Goal: Browse casually: Explore the website without a specific task or goal

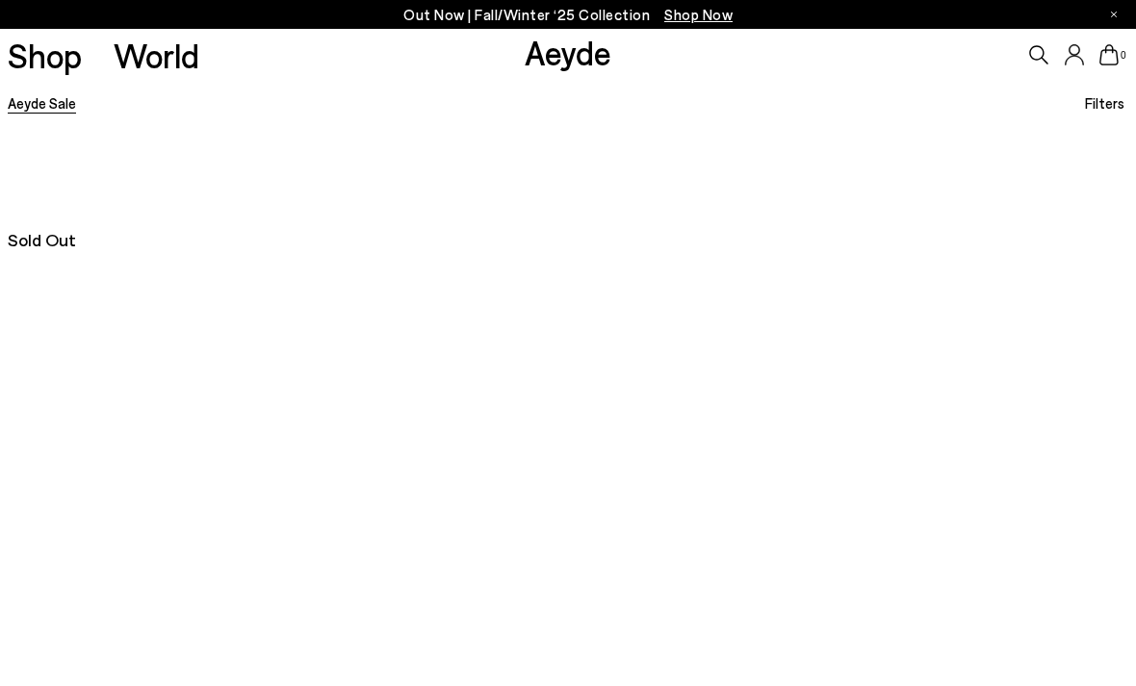
click at [61, 104] on link "Aeyde Sale" at bounding box center [42, 102] width 68 height 17
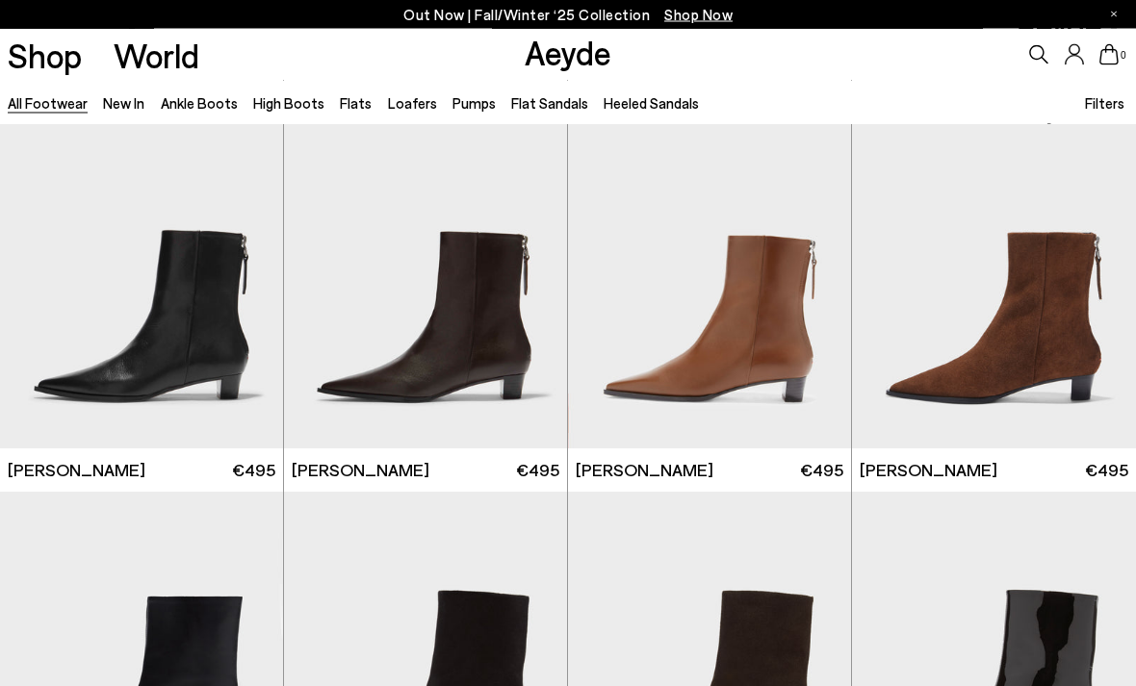
scroll to position [6422, 0]
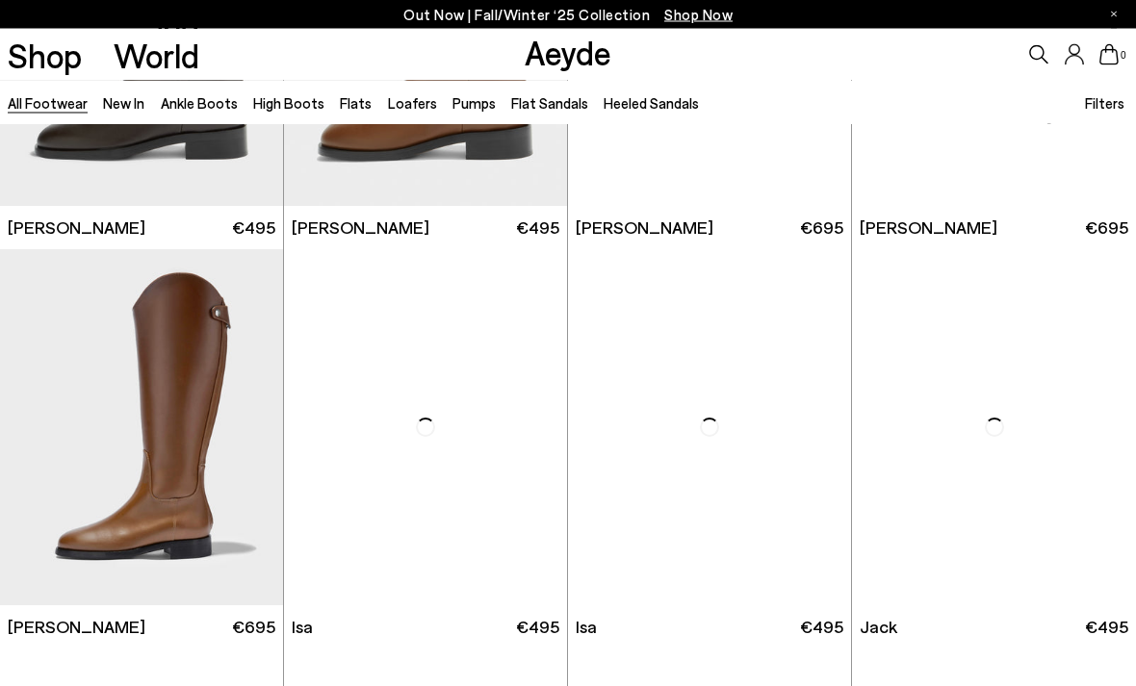
scroll to position [9461, 0]
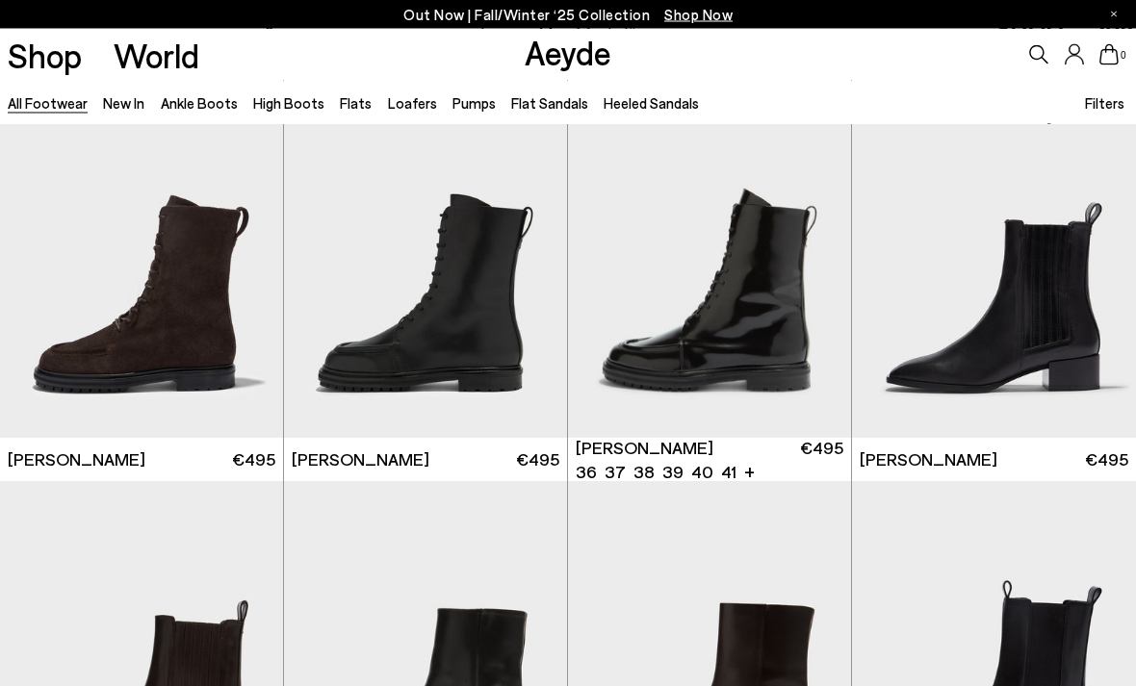
scroll to position [10826, 0]
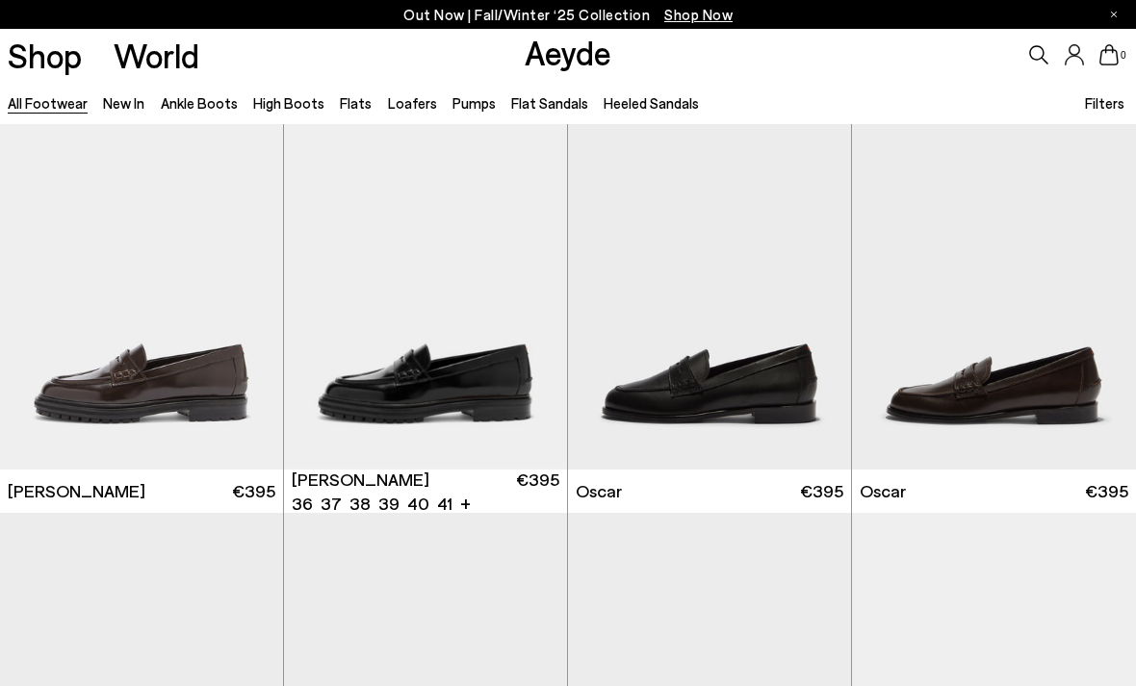
scroll to position [13651, 0]
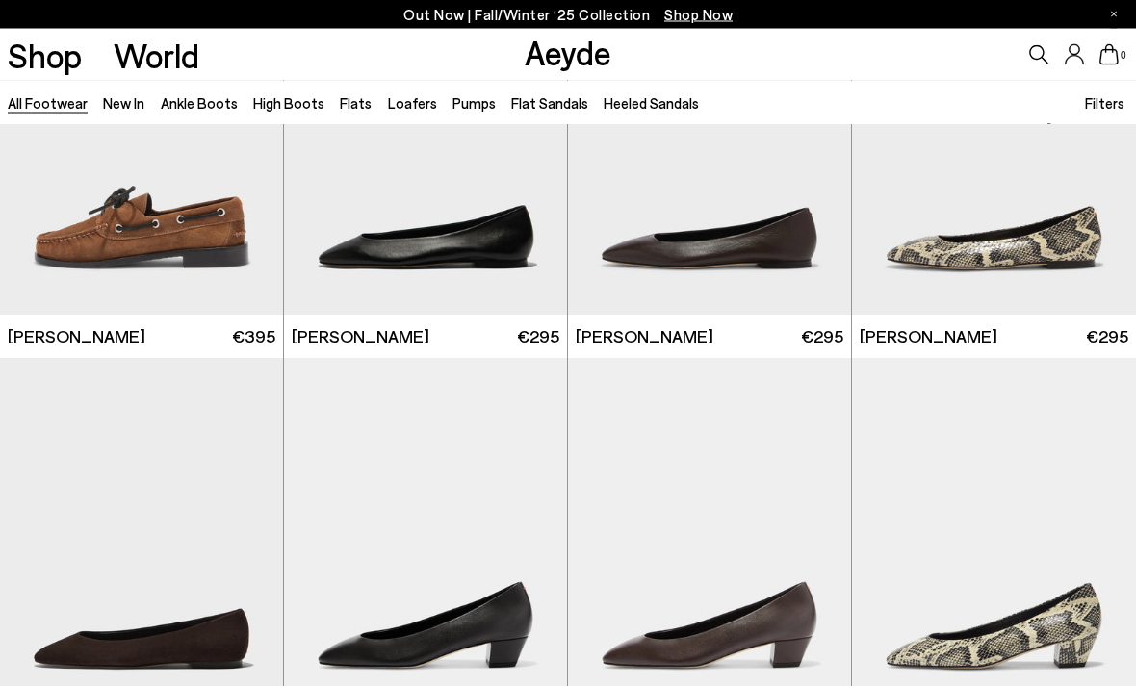
scroll to position [14943, 0]
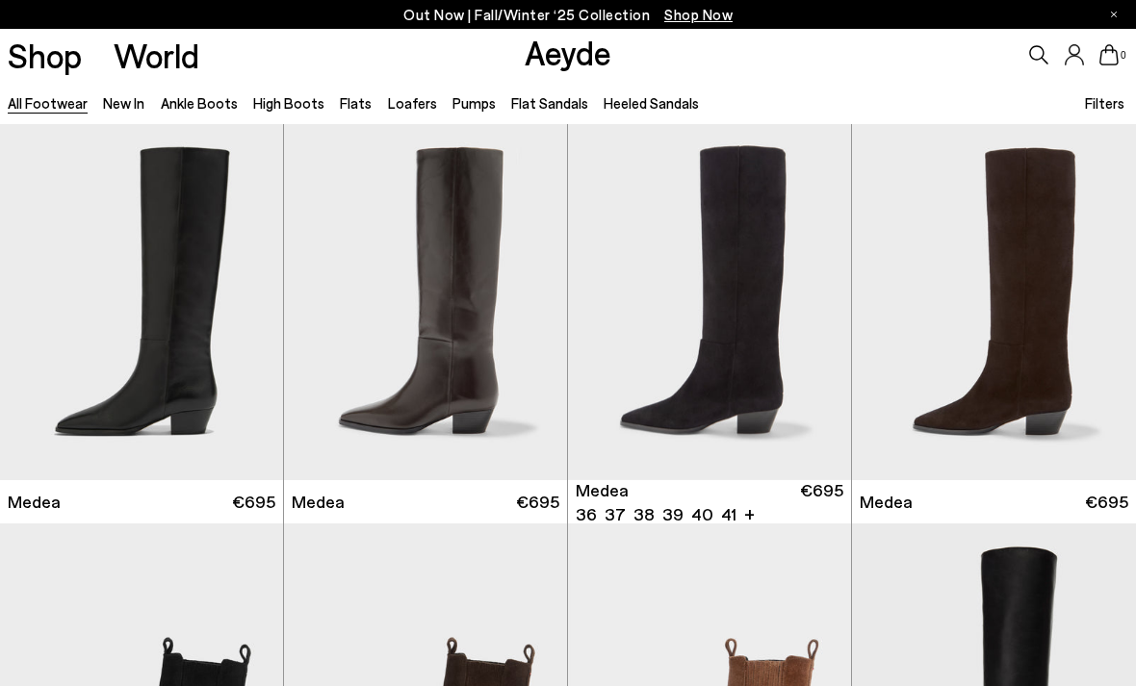
scroll to position [18201, 0]
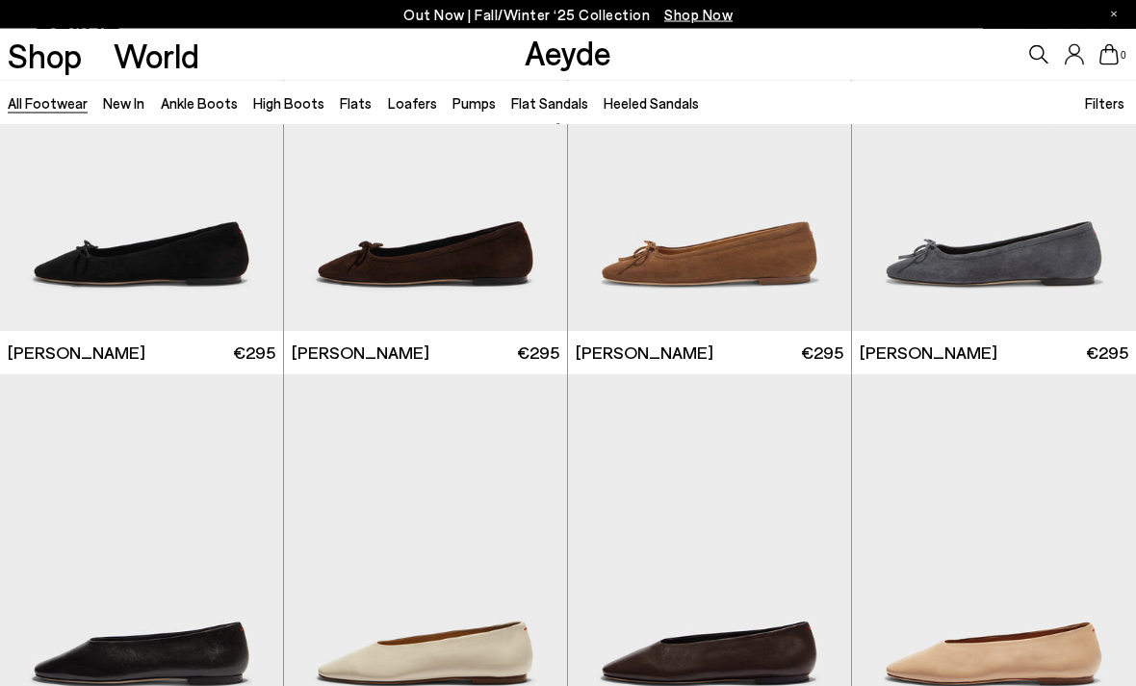
scroll to position [21313, 0]
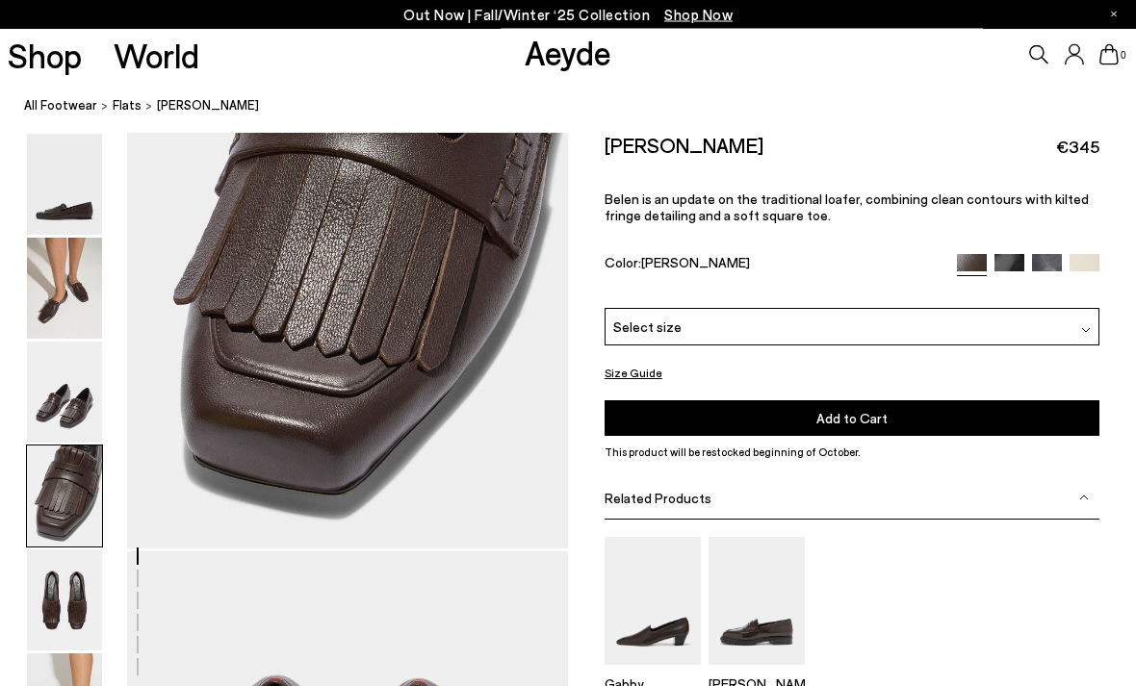
scroll to position [1927, 0]
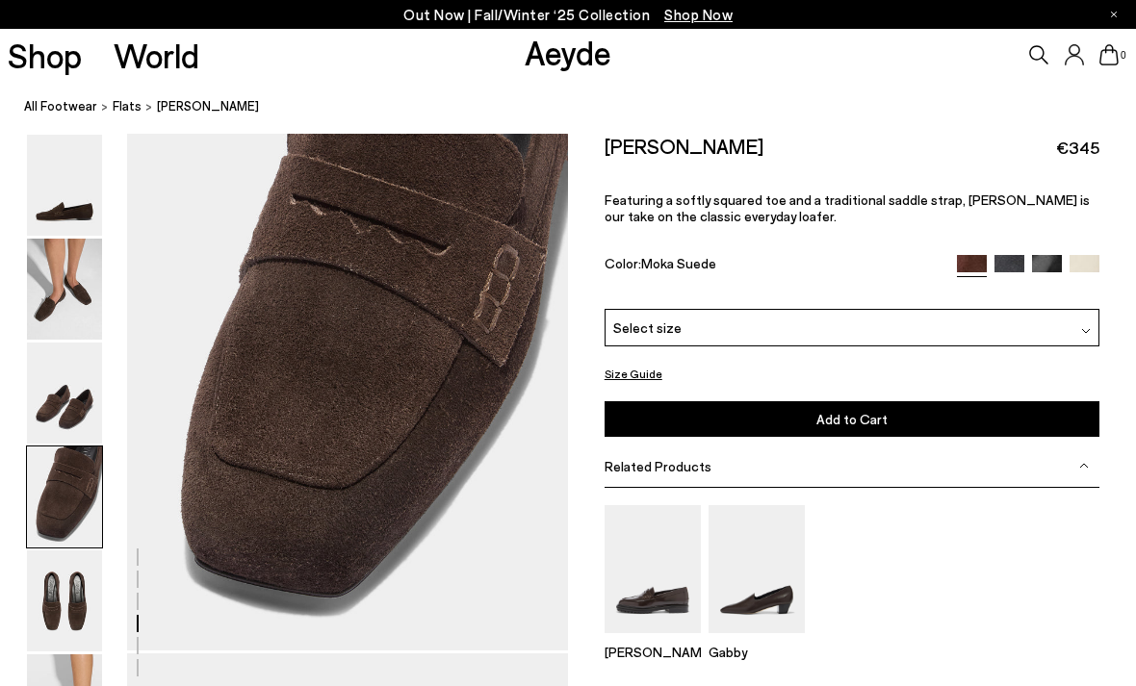
scroll to position [1816, 0]
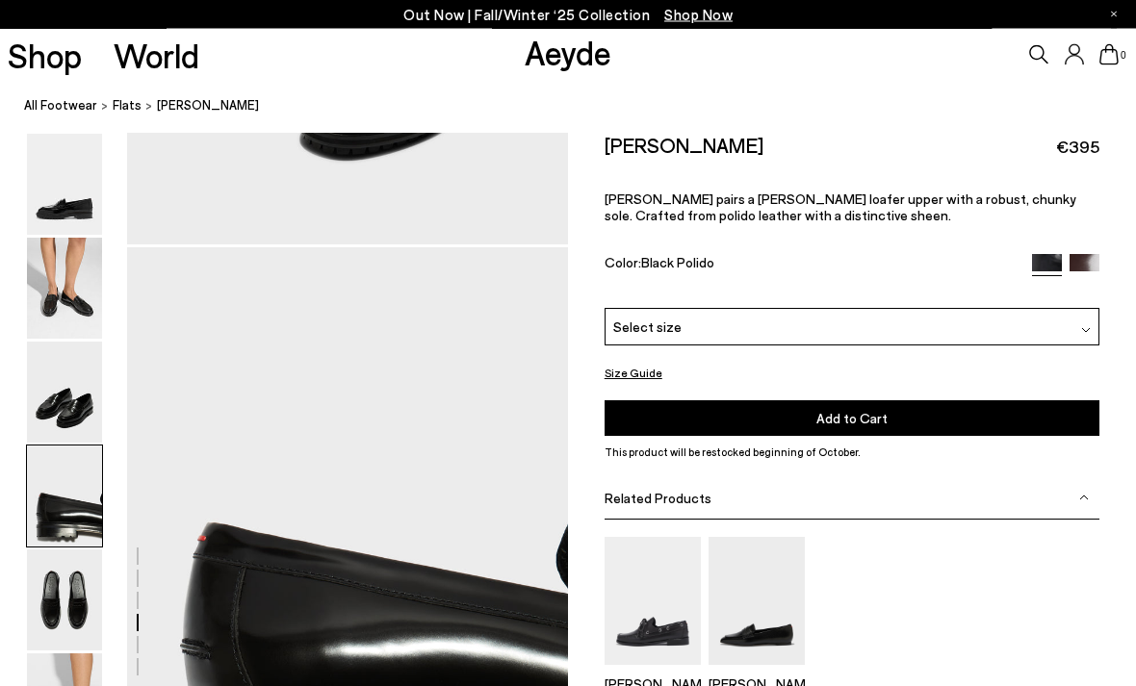
scroll to position [1773, 0]
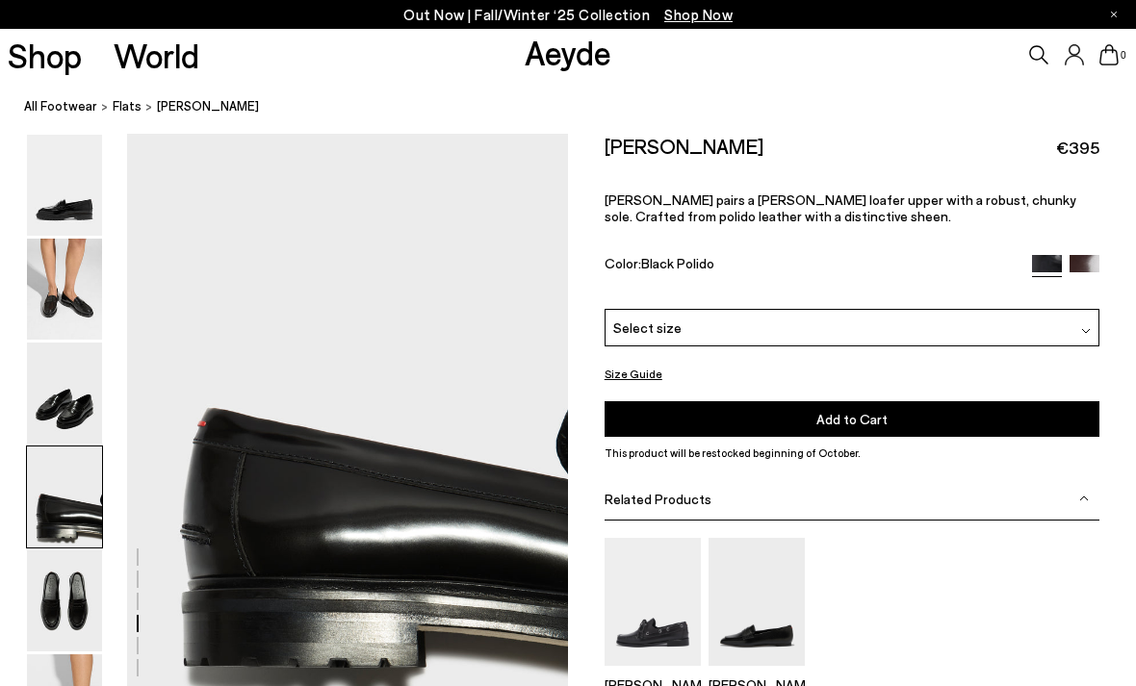
click at [67, 609] on img at bounding box center [64, 601] width 75 height 101
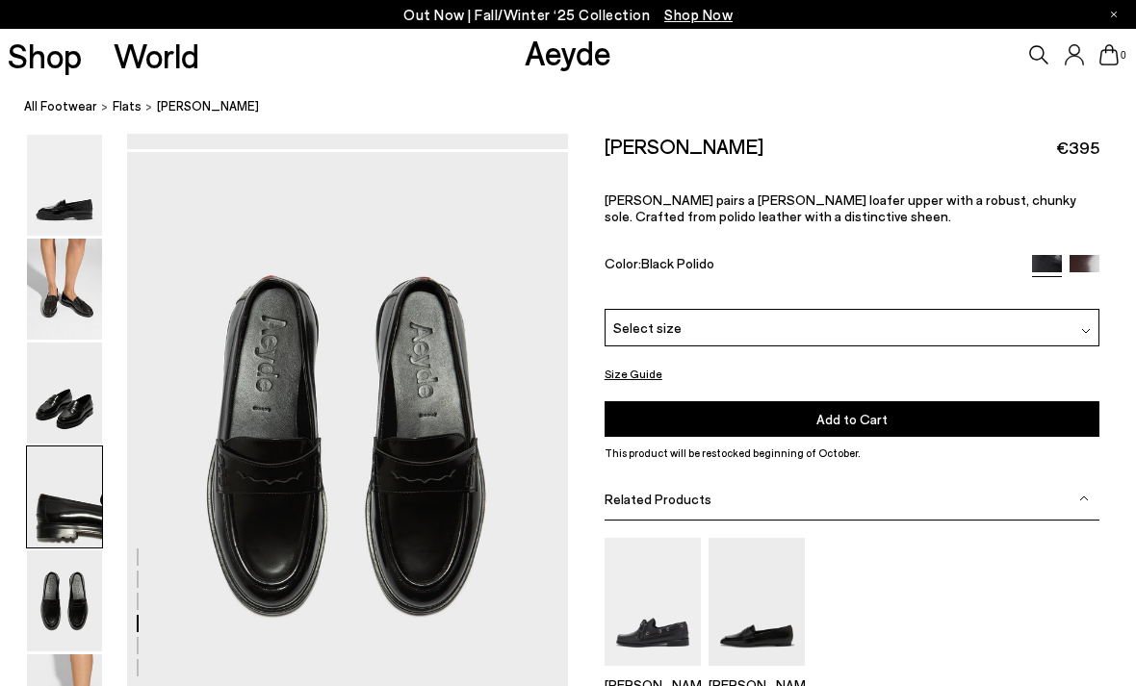
scroll to position [2363, 0]
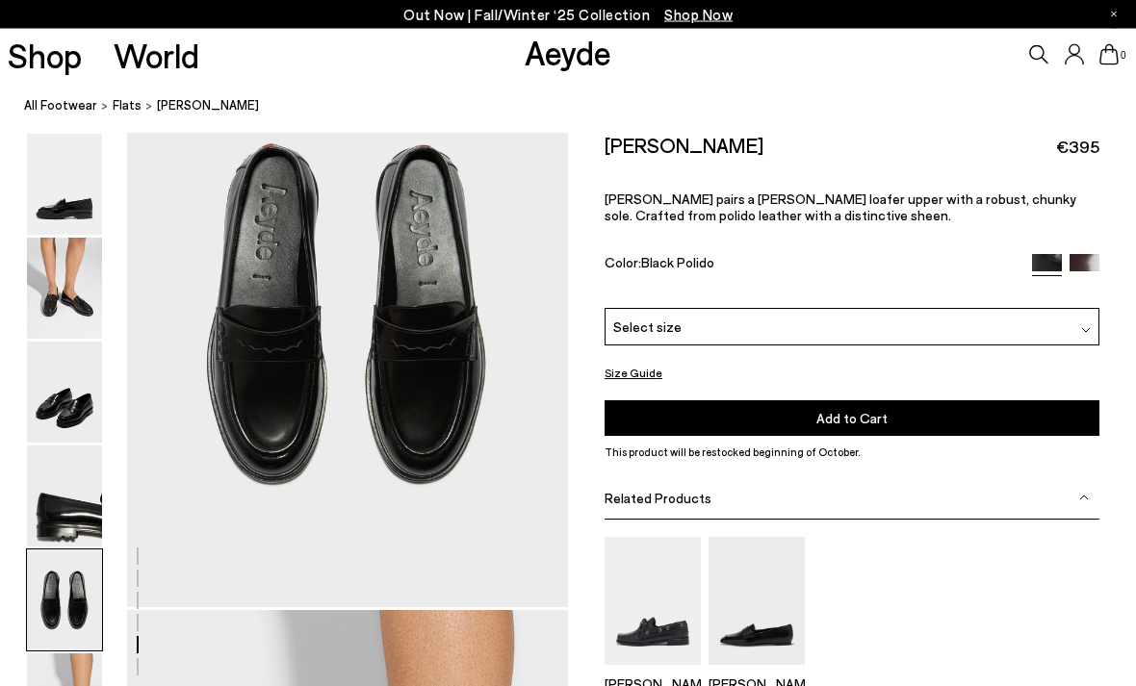
click at [62, 379] on img at bounding box center [64, 393] width 75 height 101
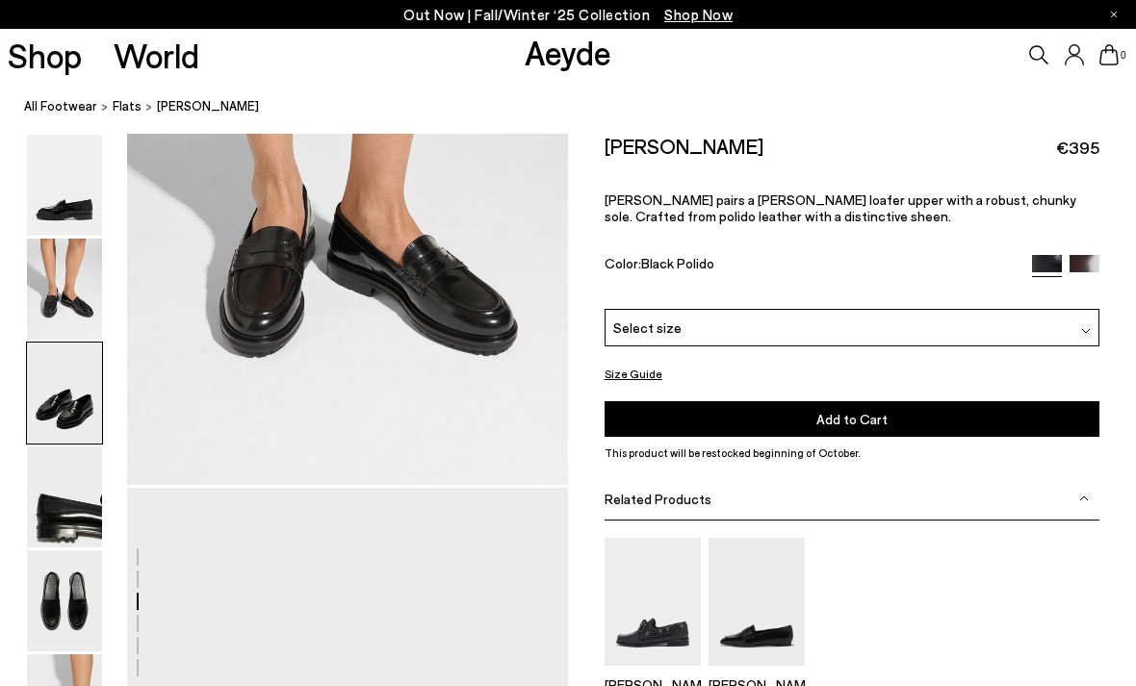
scroll to position [591, 0]
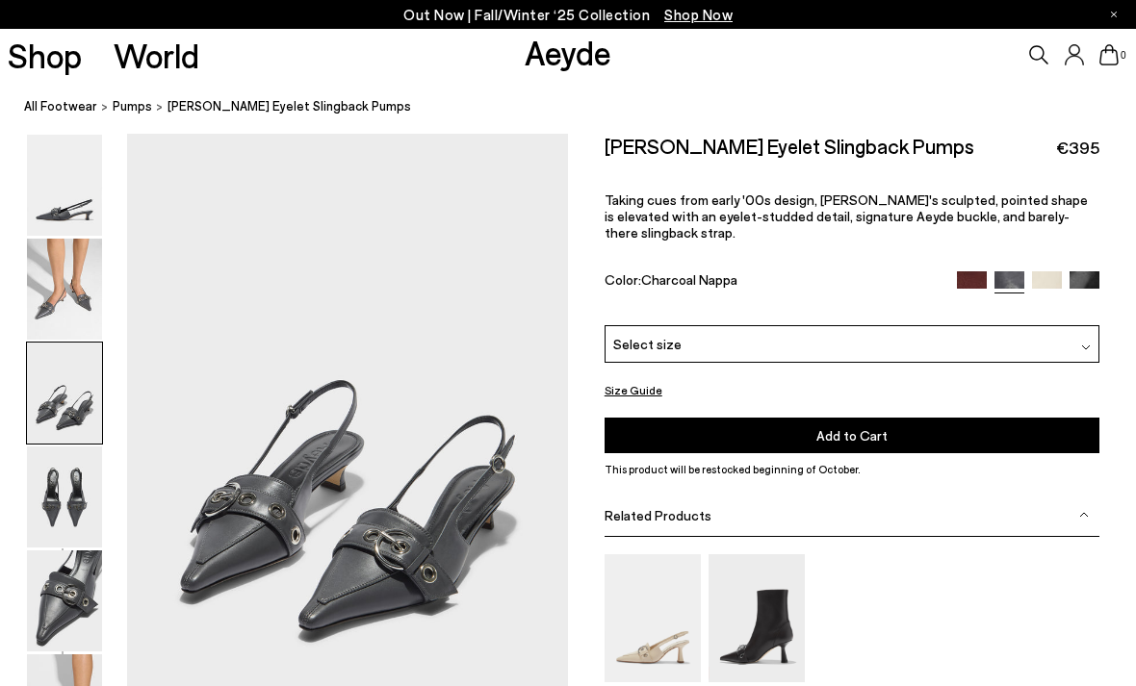
scroll to position [1166, 0]
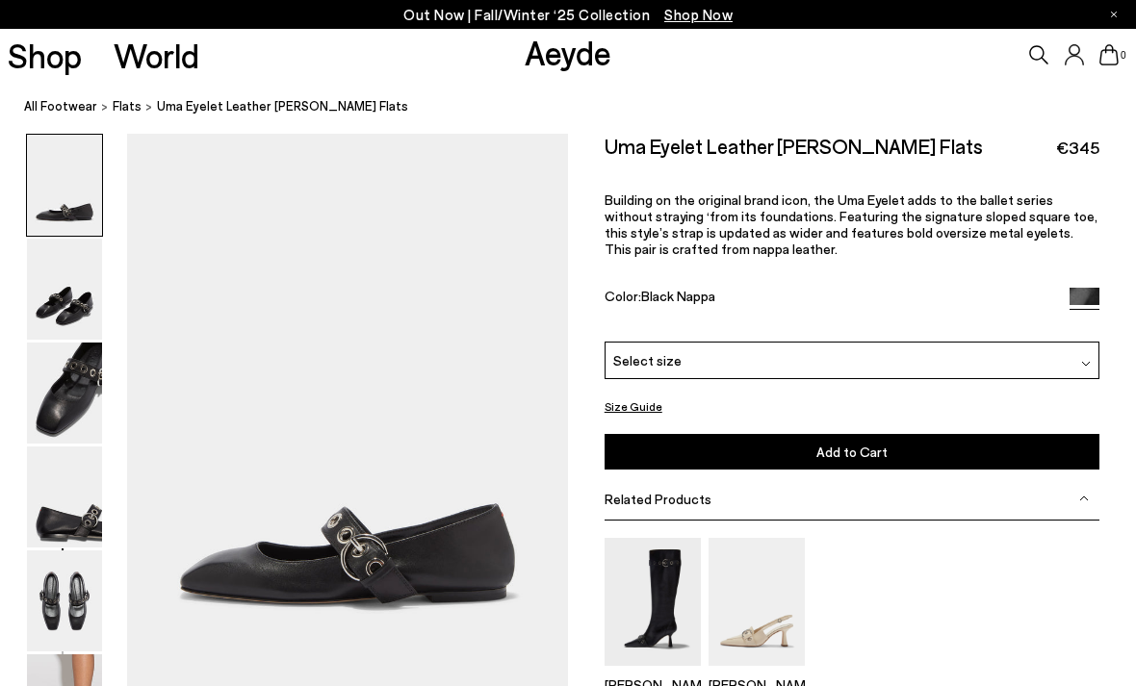
click at [90, 551] on img at bounding box center [64, 601] width 75 height 101
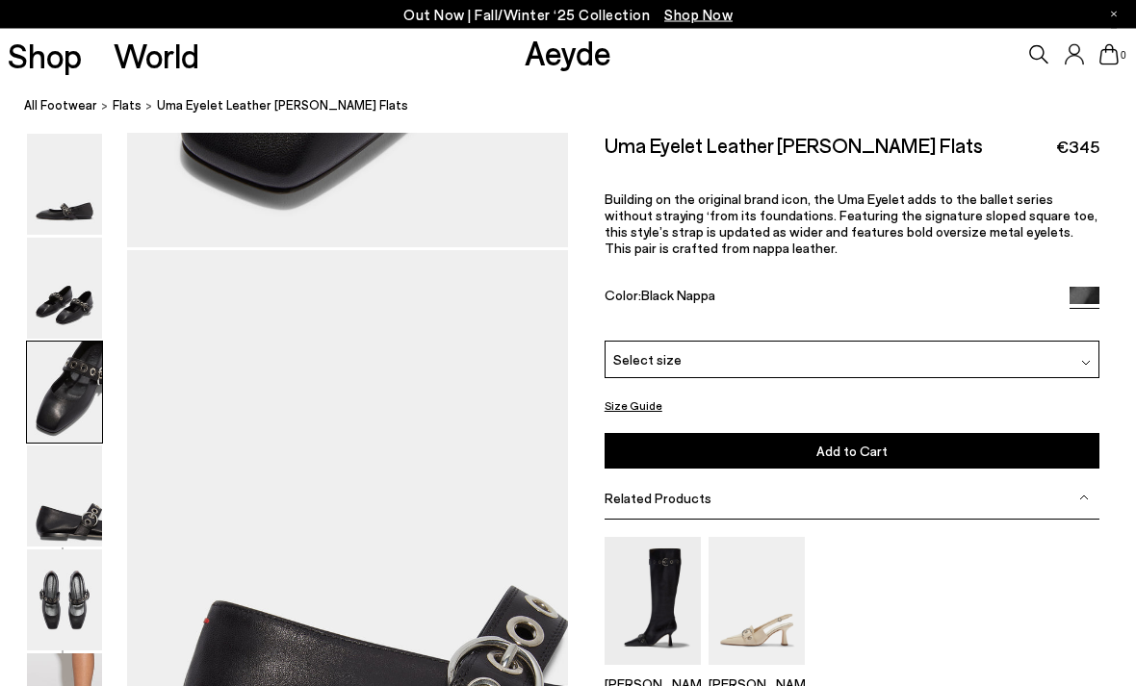
scroll to position [1182, 0]
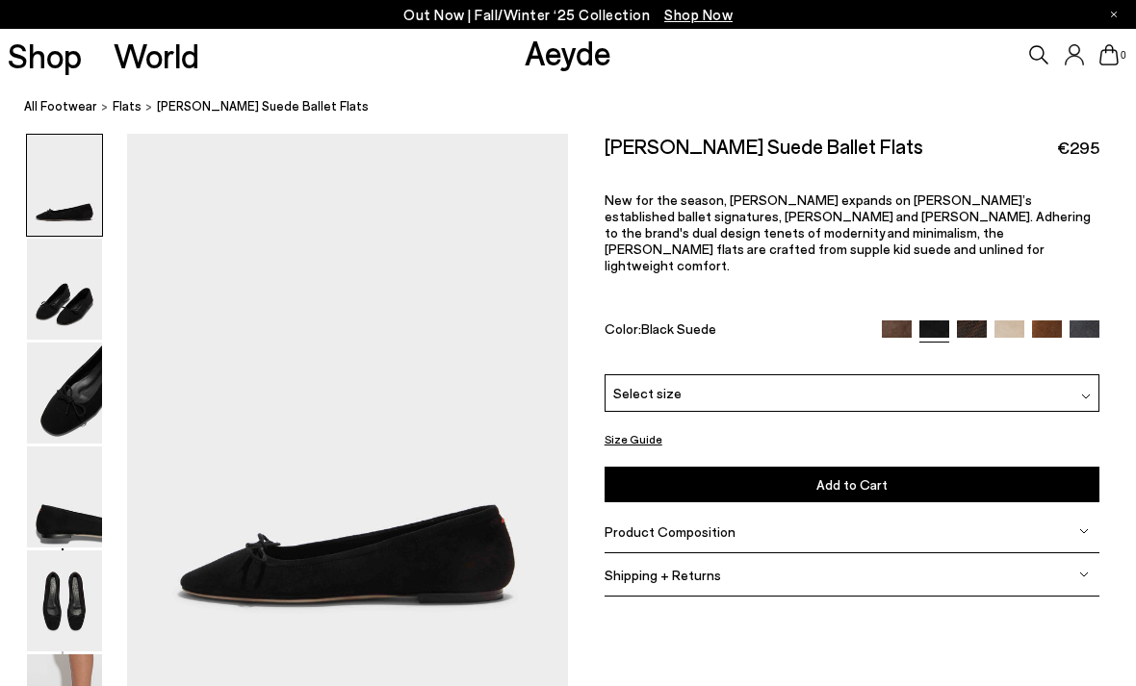
click at [1088, 321] on img at bounding box center [1084, 336] width 30 height 30
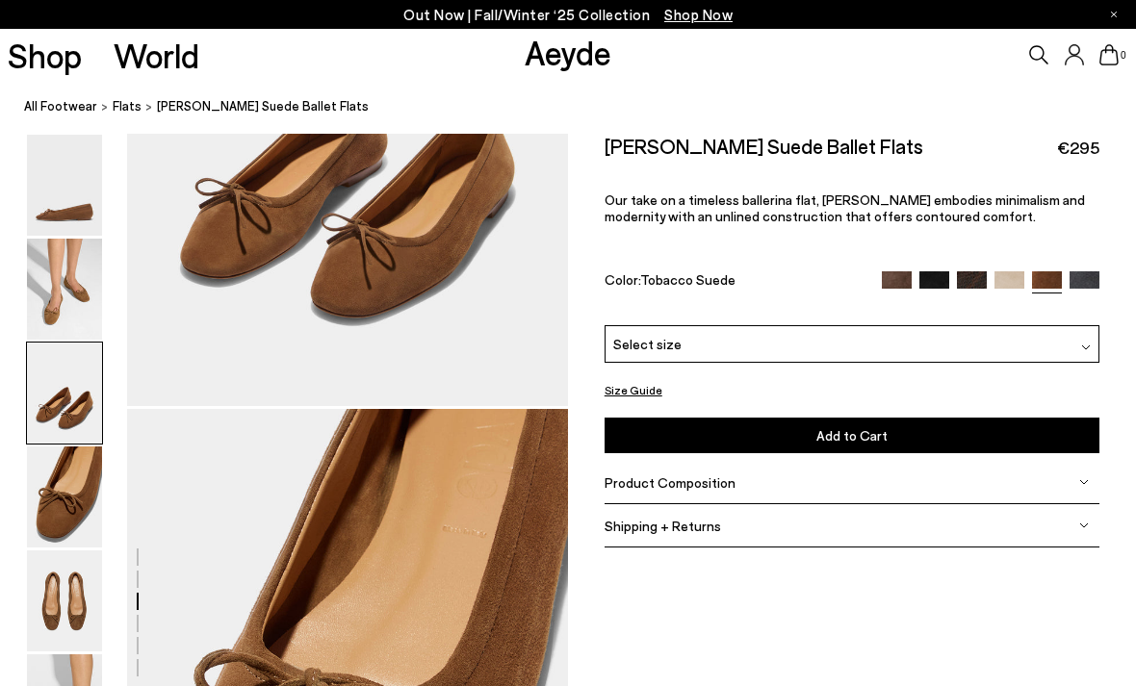
scroll to position [1340, 0]
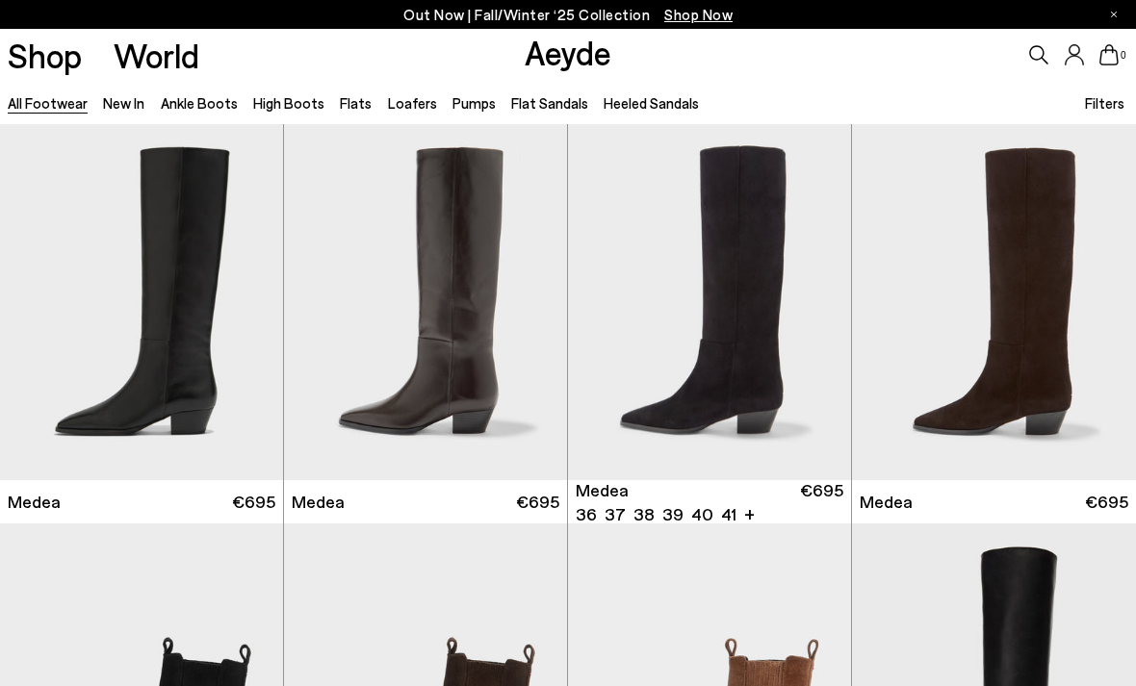
scroll to position [21317, 0]
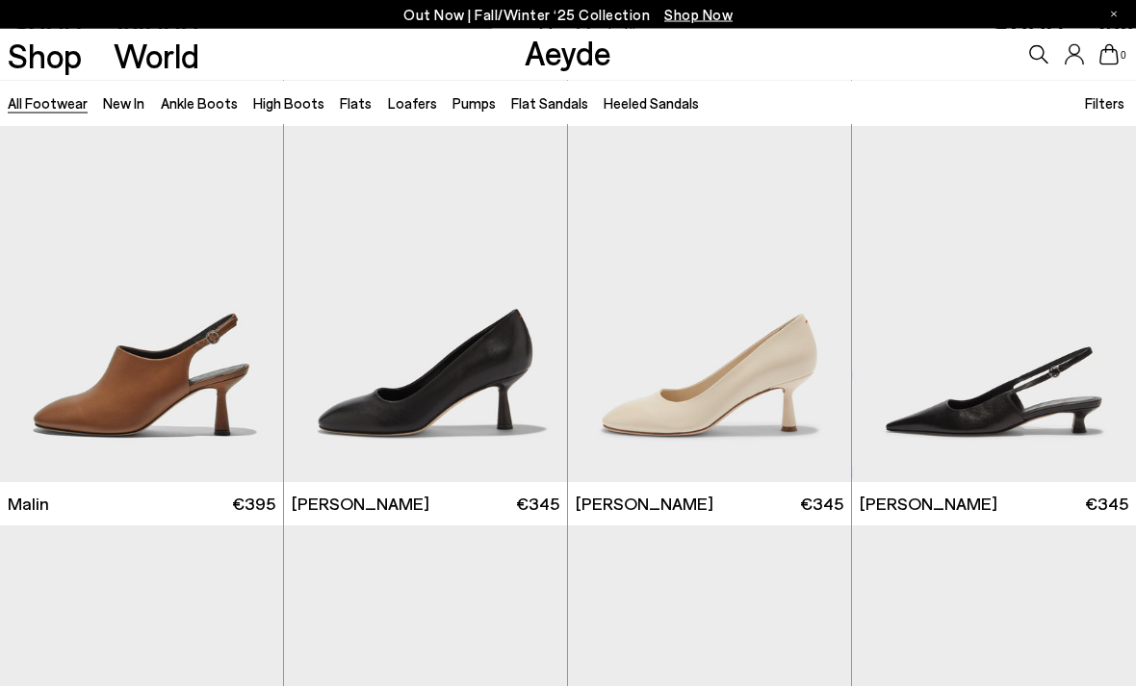
scroll to position [23562, 0]
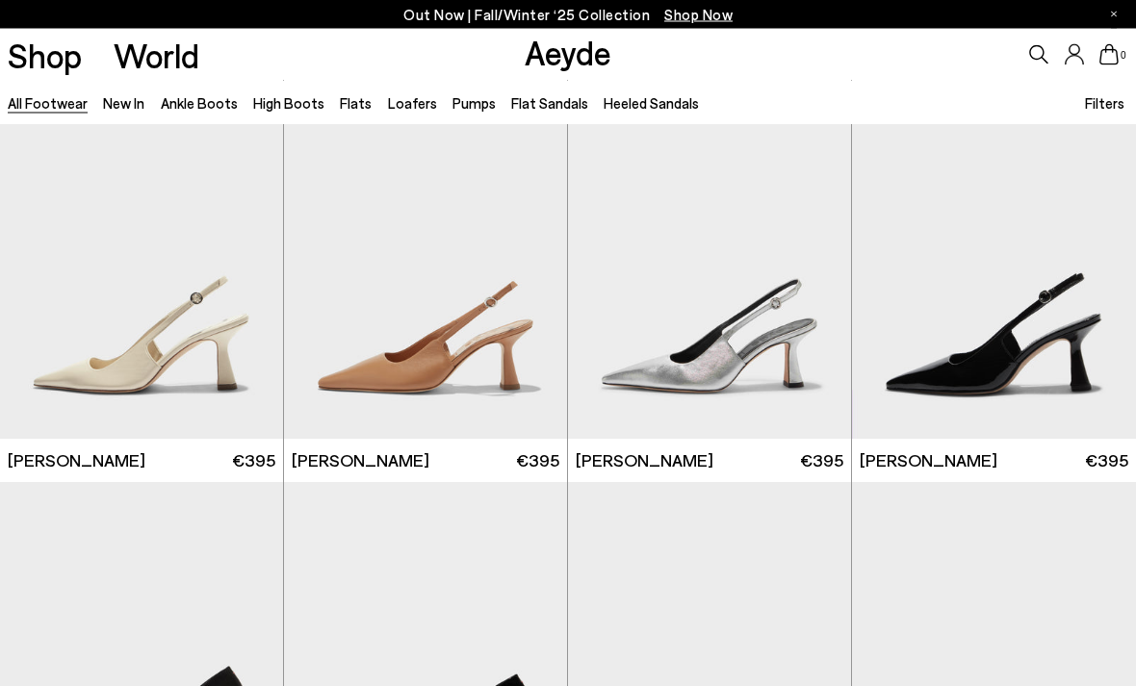
scroll to position [24918, 0]
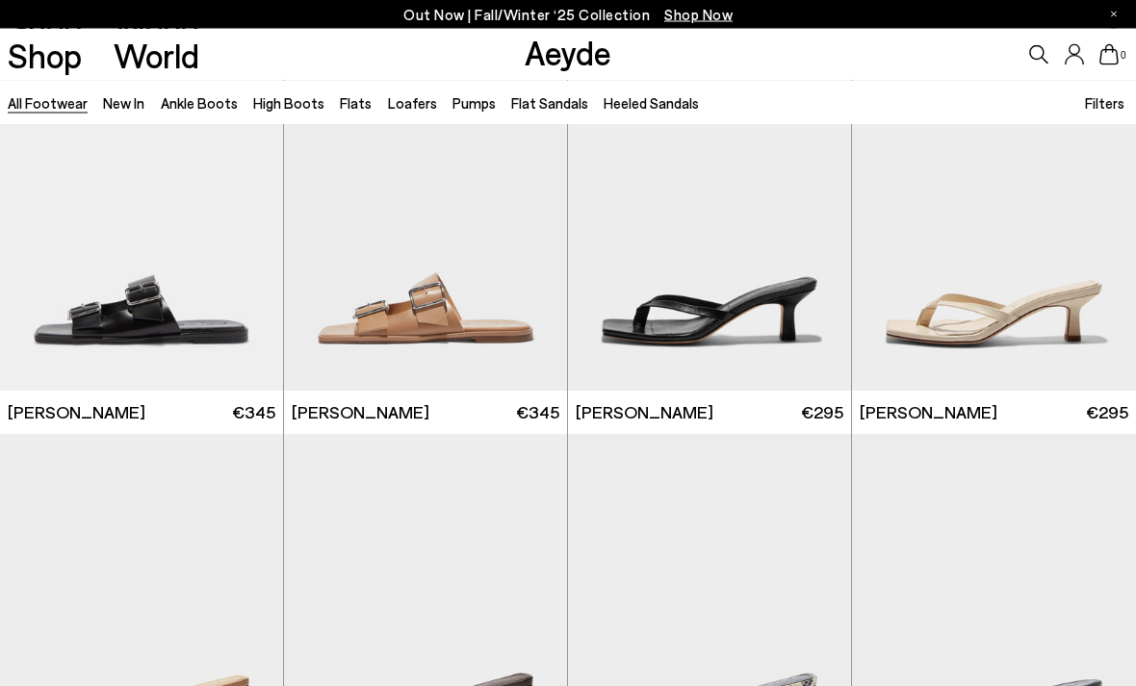
scroll to position [28053, 0]
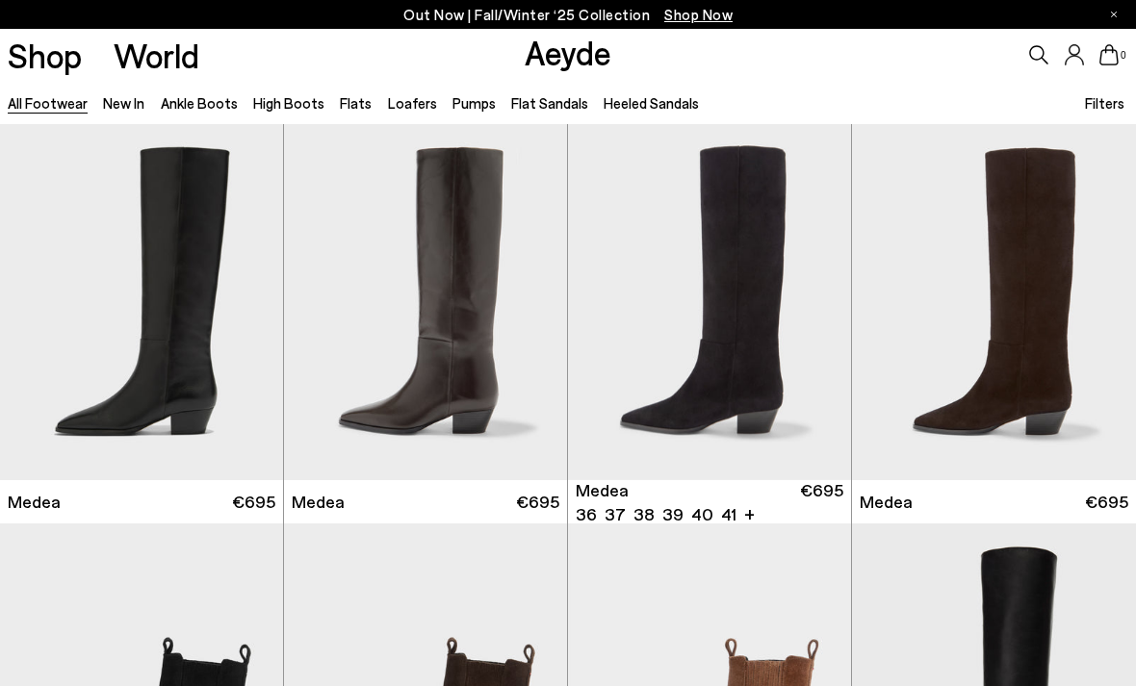
scroll to position [30993, 0]
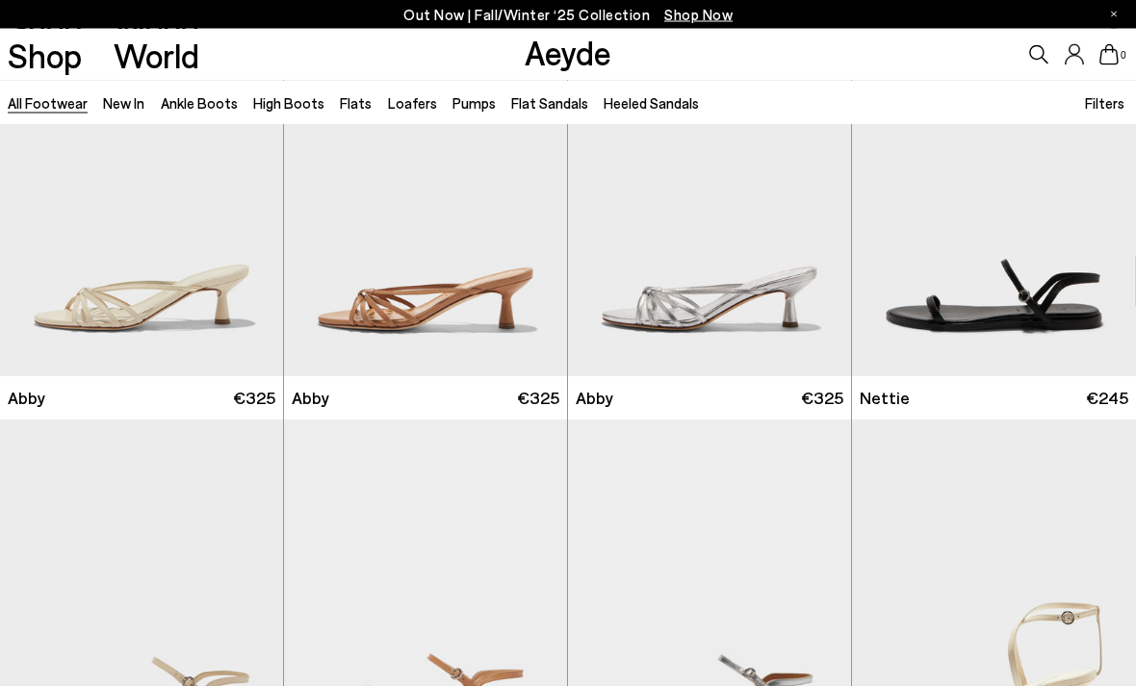
scroll to position [33655, 0]
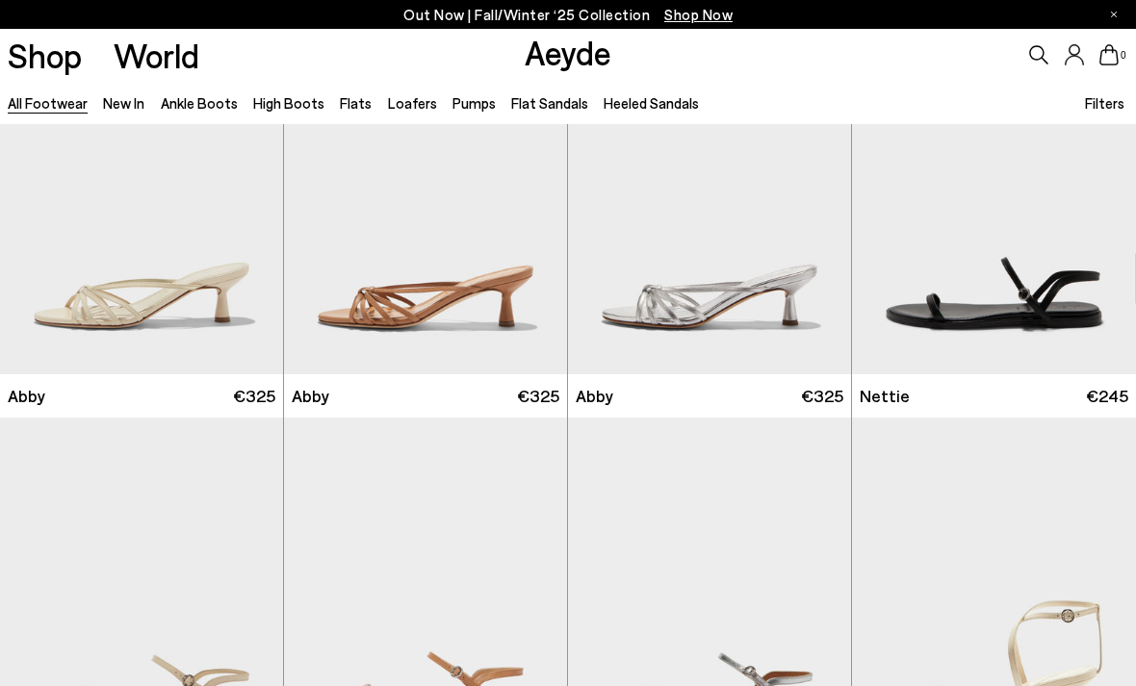
scroll to position [9736, 0]
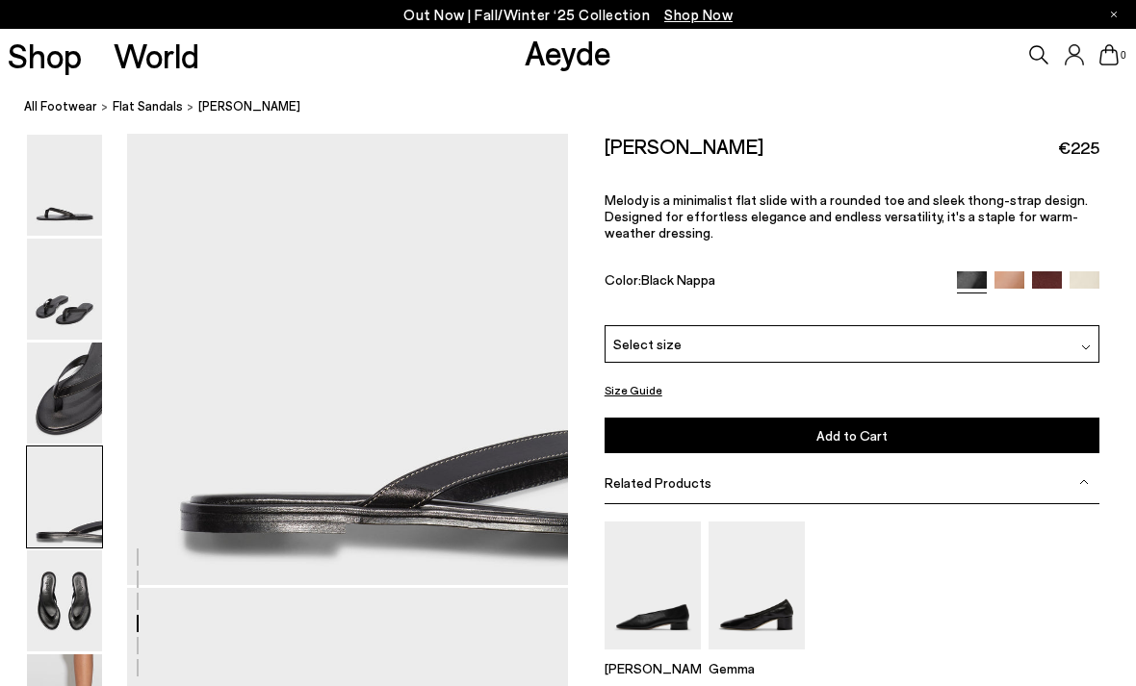
scroll to position [1872, 0]
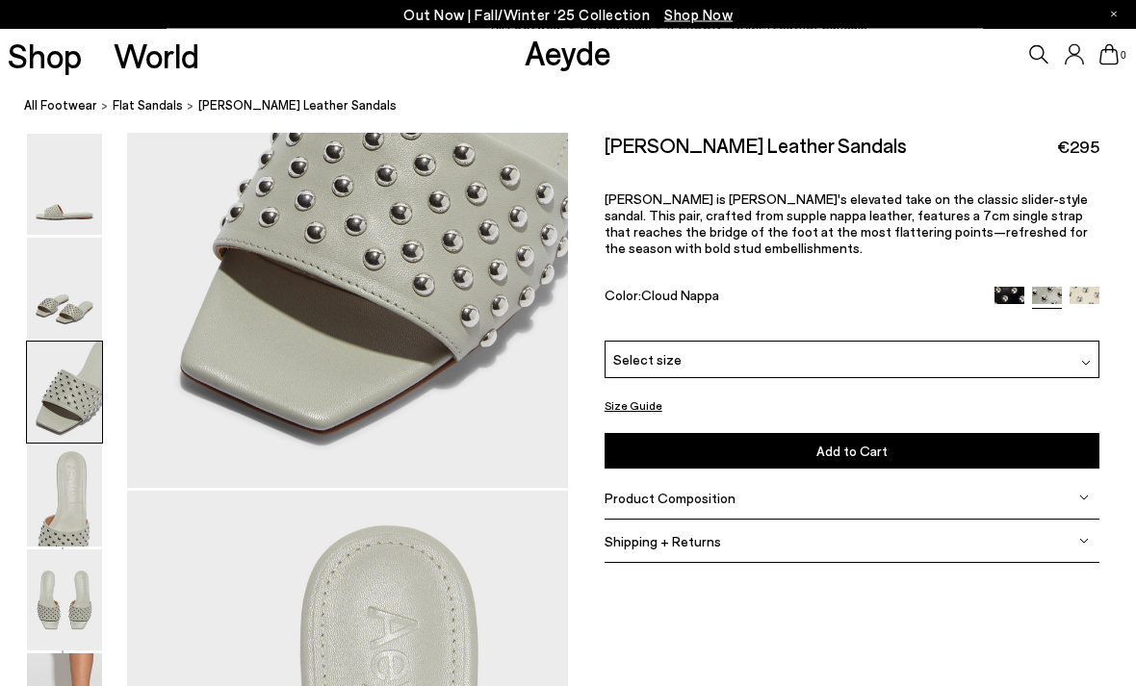
scroll to position [1355, 0]
